Goal: Information Seeking & Learning: Learn about a topic

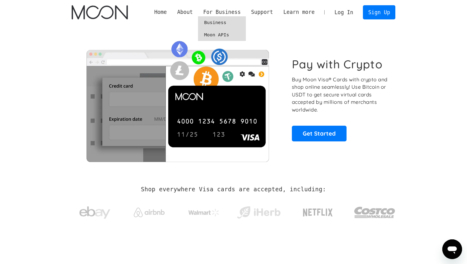
click at [210, 22] on link "Business" at bounding box center [222, 22] width 48 height 12
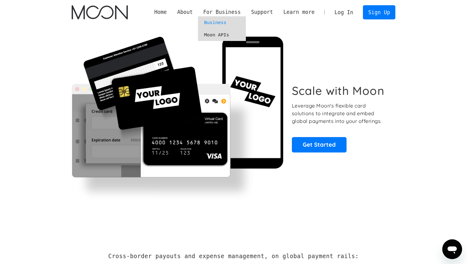
click at [215, 36] on link "Moon APIs" at bounding box center [222, 35] width 48 height 12
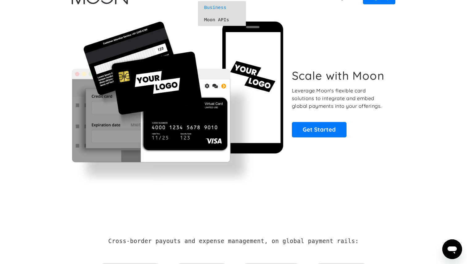
scroll to position [2, 0]
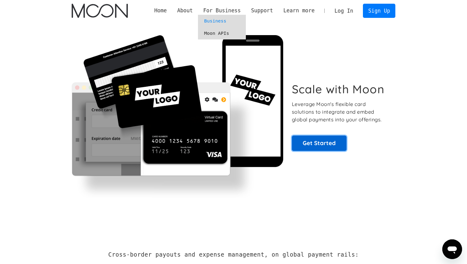
click at [312, 145] on link "Get Started" at bounding box center [319, 143] width 55 height 15
